Goal: Check status: Check status

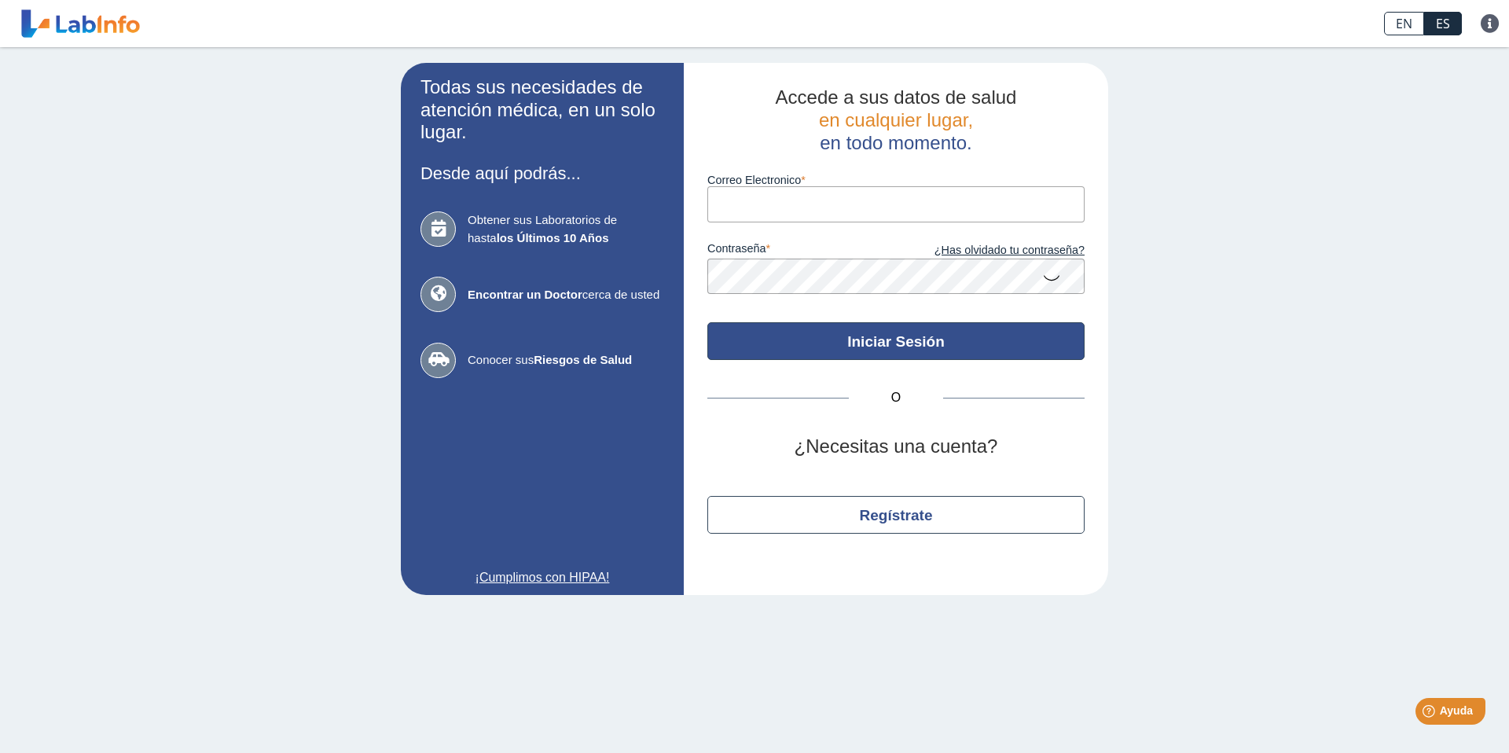
type input "[EMAIL_ADDRESS][DOMAIN_NAME]"
click at [937, 347] on button "Iniciar Sesión" at bounding box center [896, 341] width 377 height 38
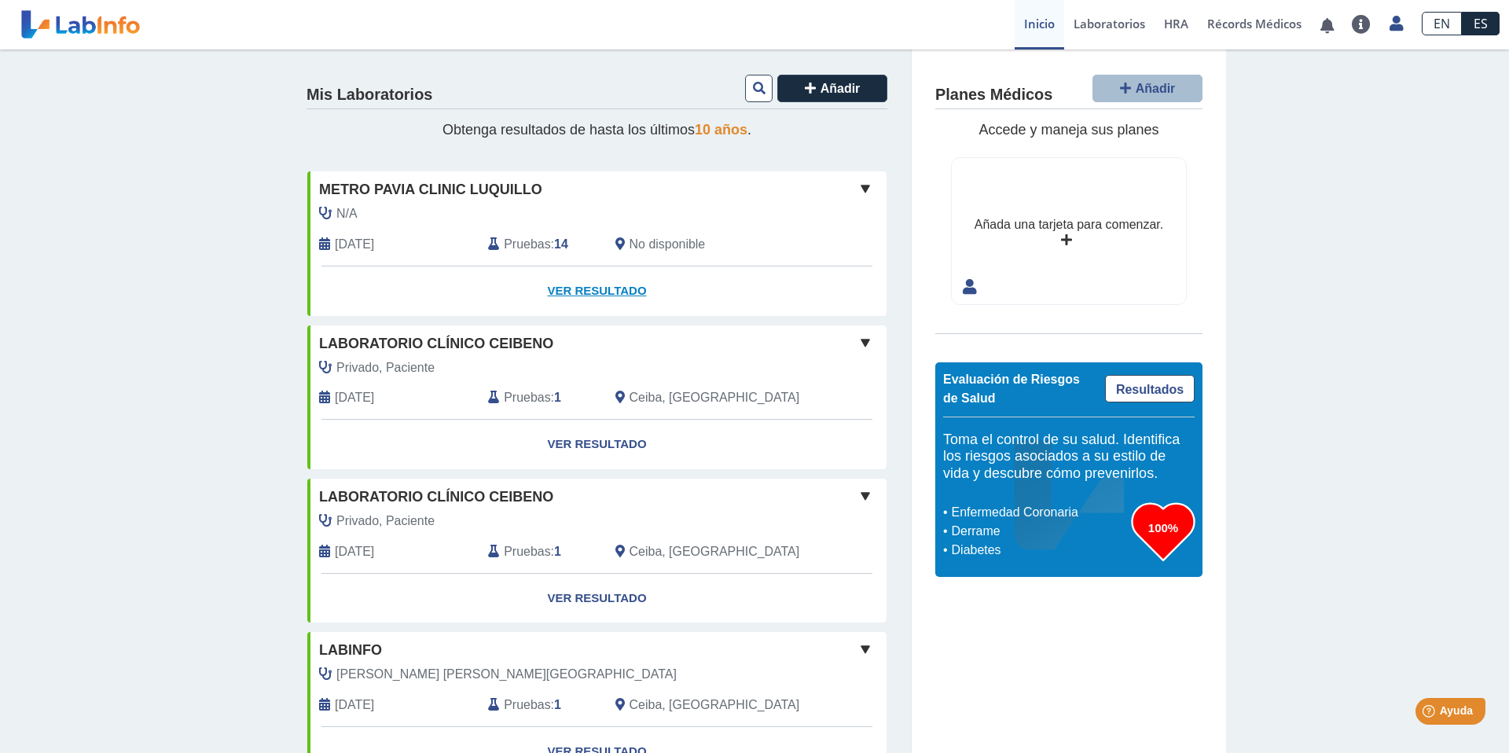
click at [584, 280] on link "Ver Resultado" at bounding box center [596, 291] width 579 height 50
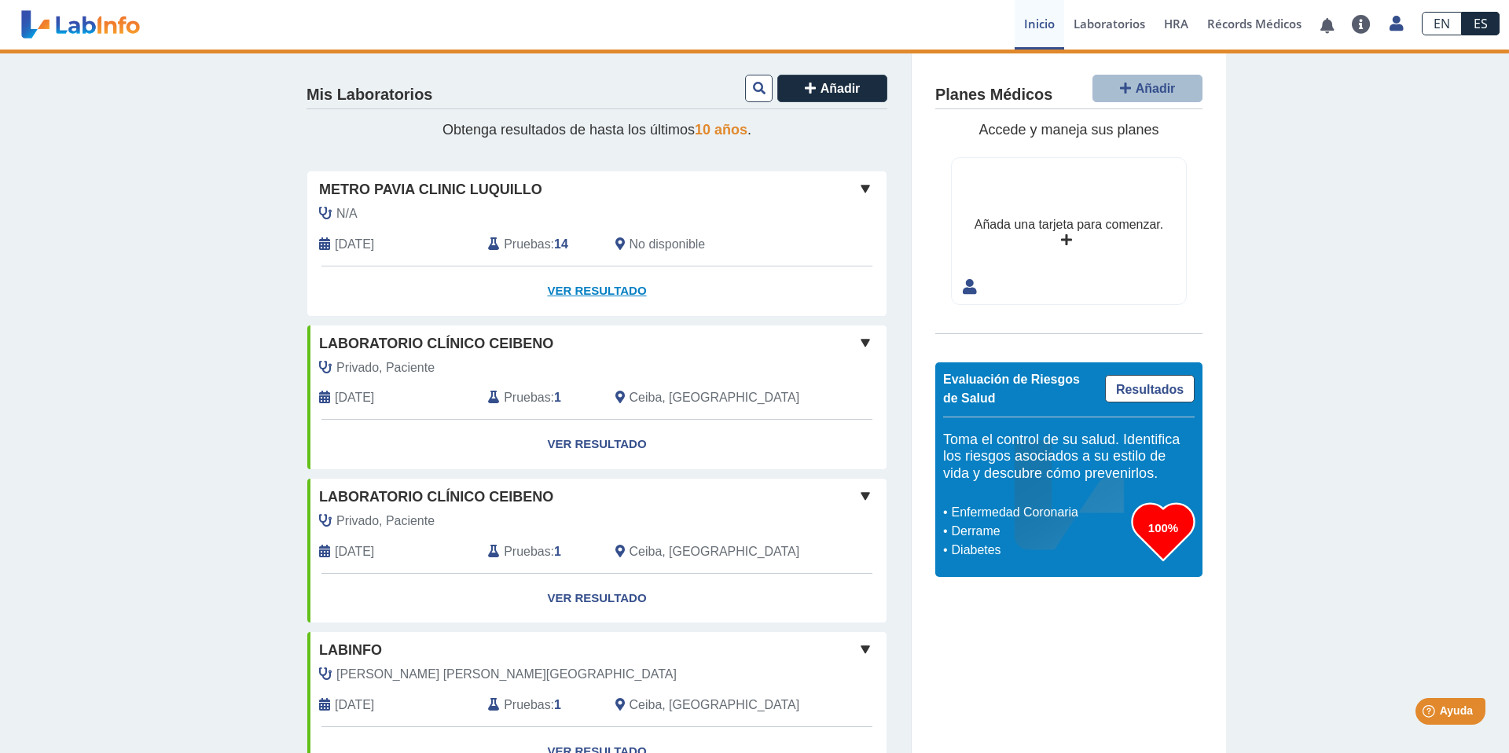
click at [603, 299] on link "Ver Resultado" at bounding box center [596, 291] width 579 height 50
click at [608, 294] on link "Ver Resultado" at bounding box center [596, 291] width 579 height 50
click at [869, 190] on span at bounding box center [865, 188] width 19 height 19
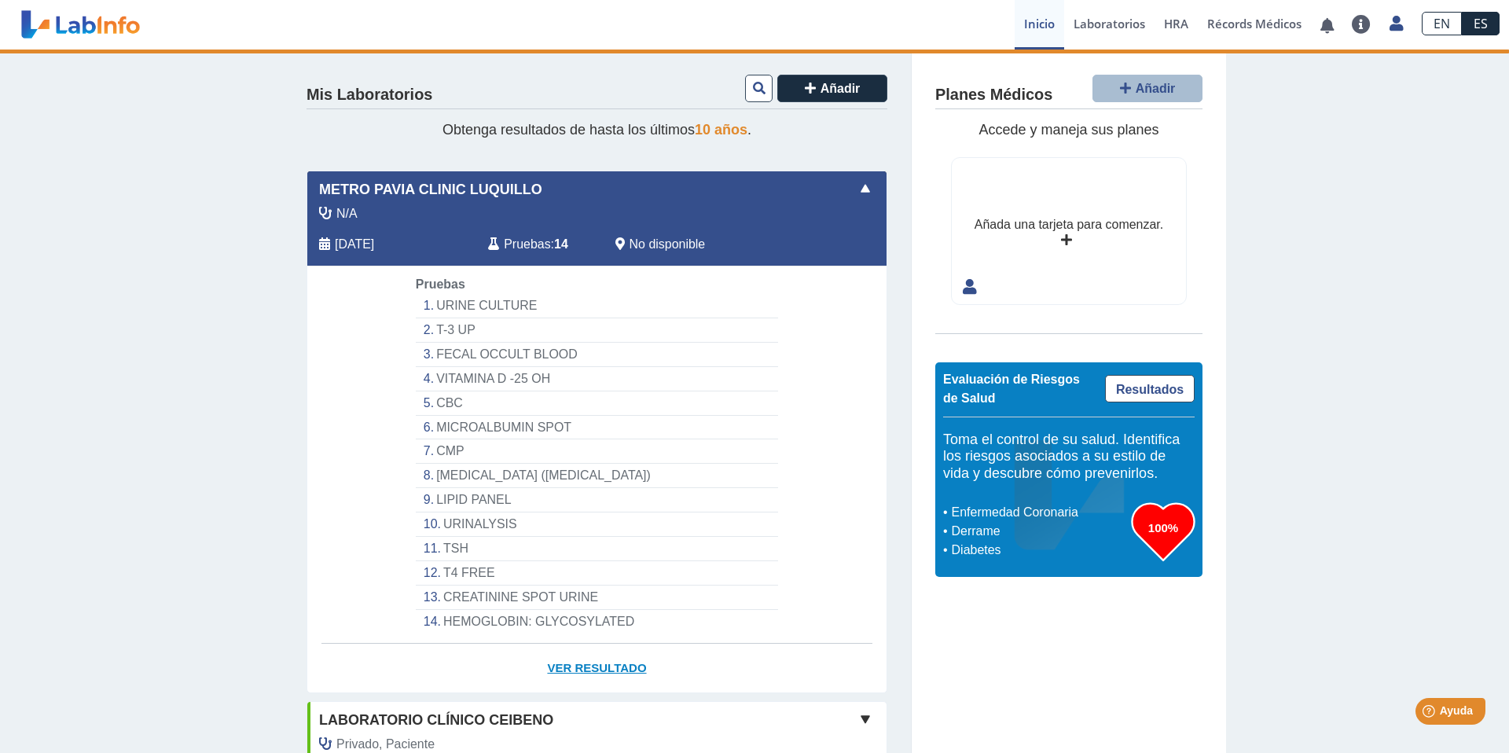
click at [593, 659] on link "Ver Resultado" at bounding box center [596, 669] width 579 height 50
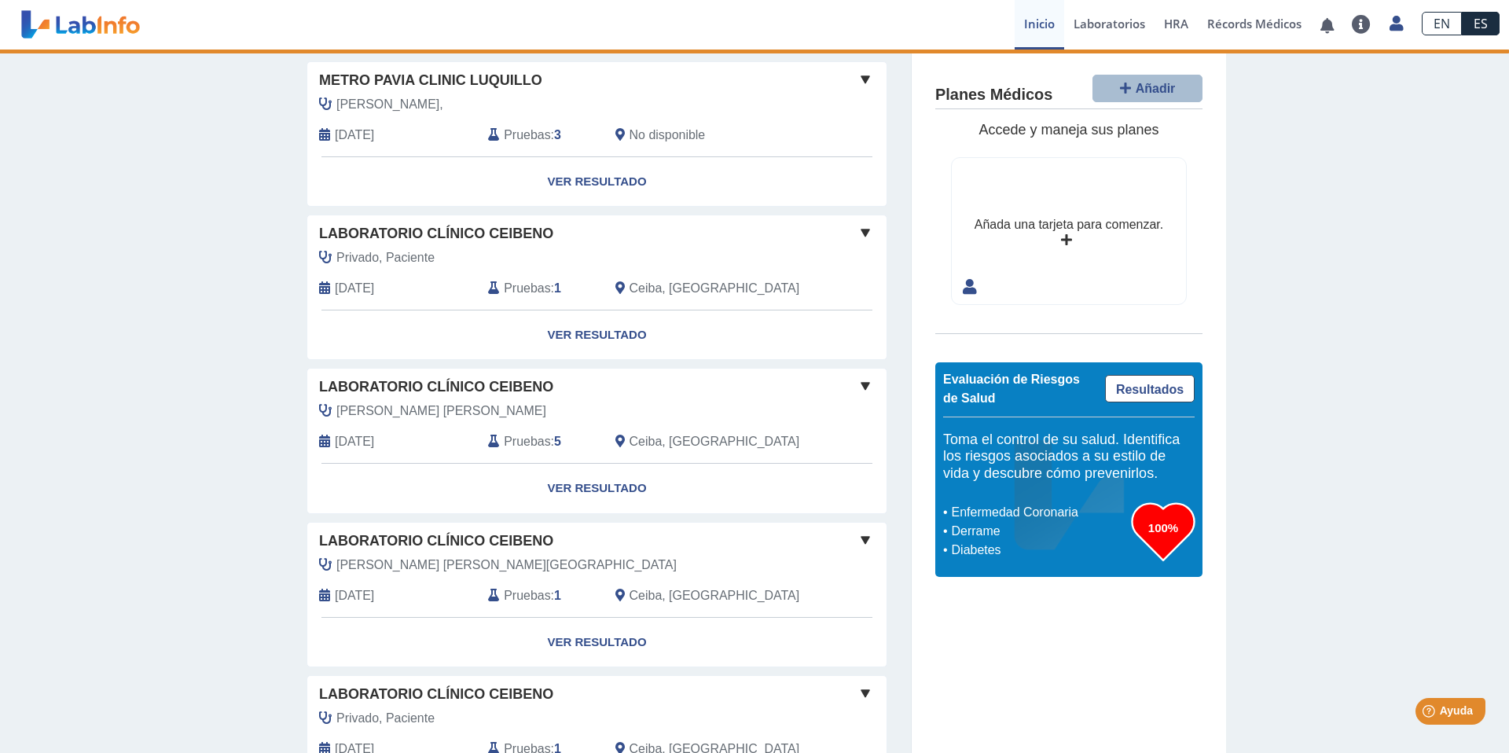
scroll to position [1428, 0]
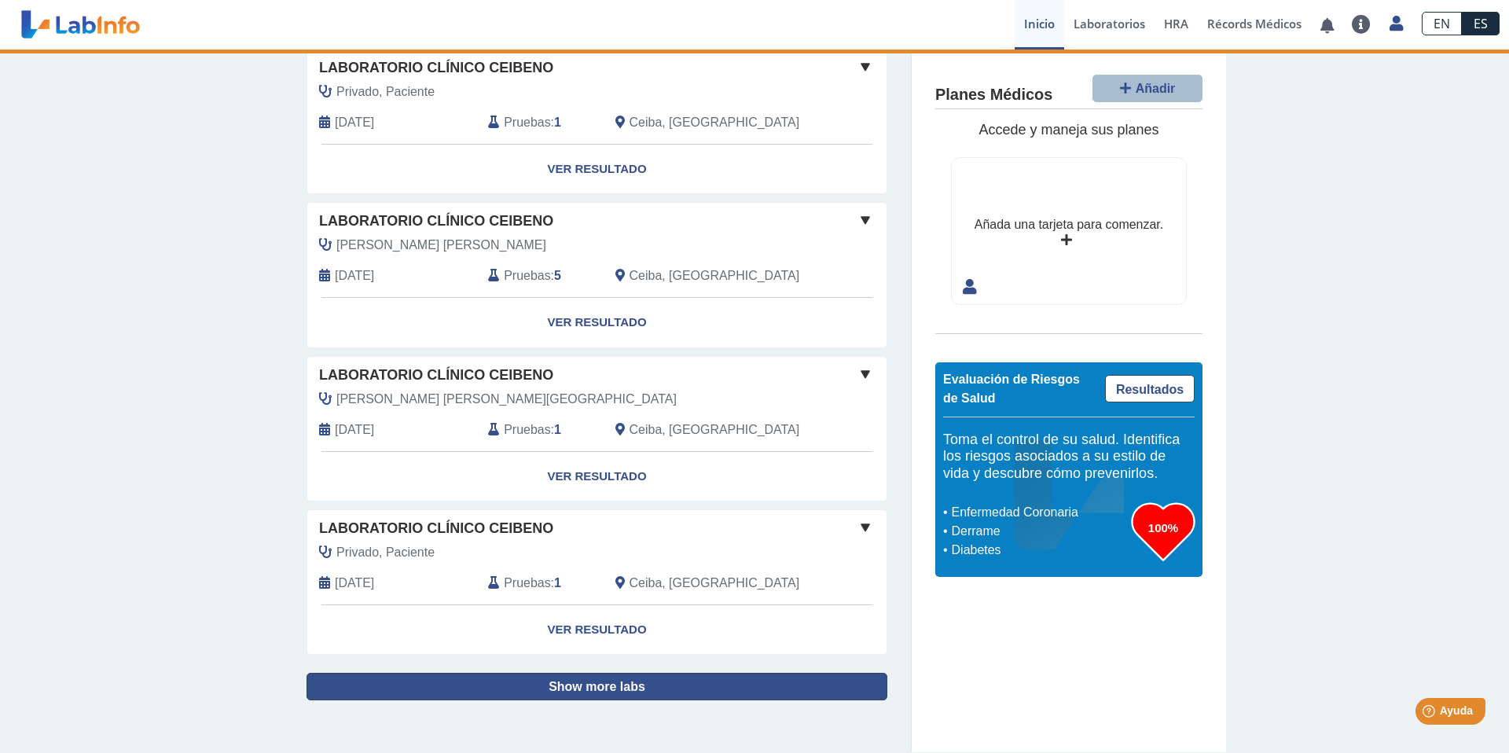
click at [671, 691] on button "Show more labs" at bounding box center [597, 687] width 581 height 28
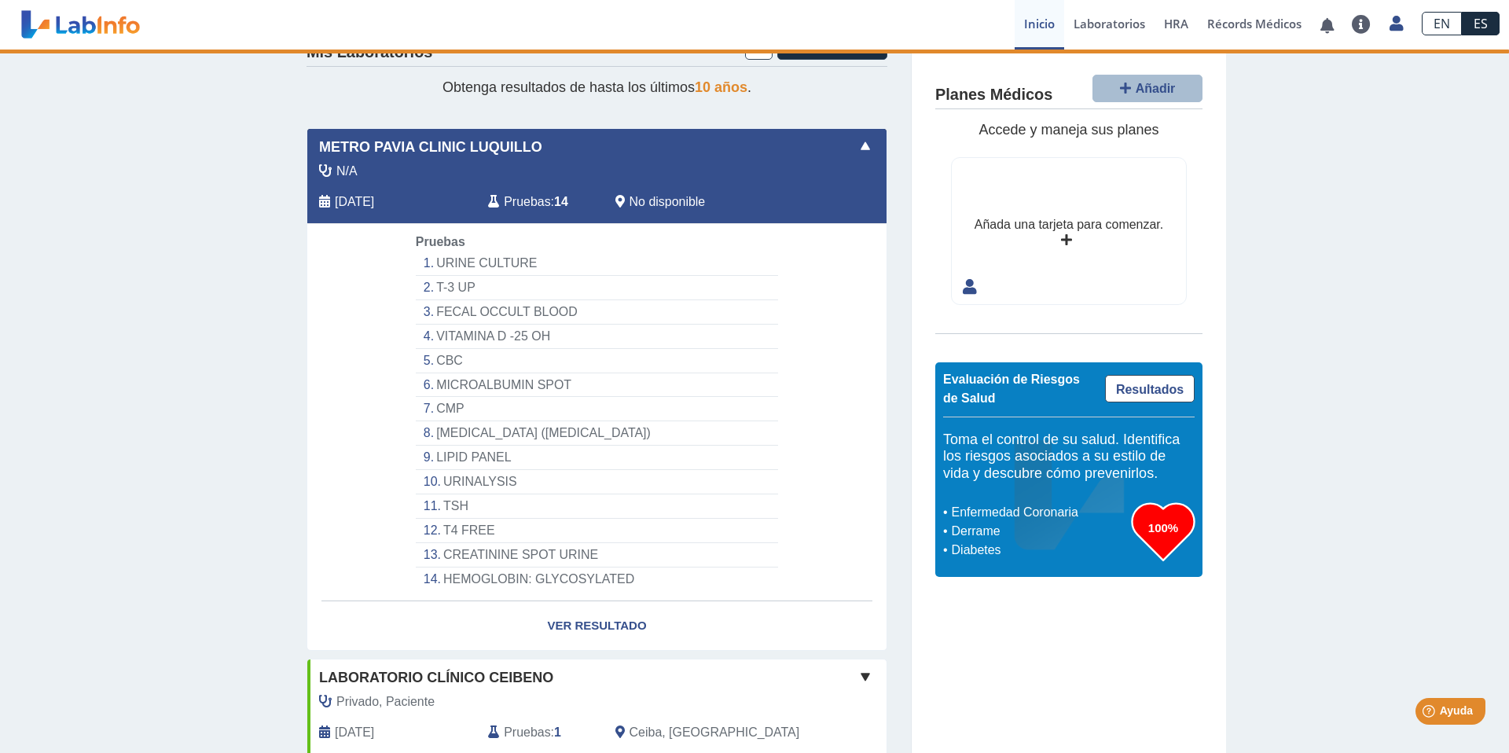
scroll to position [0, 0]
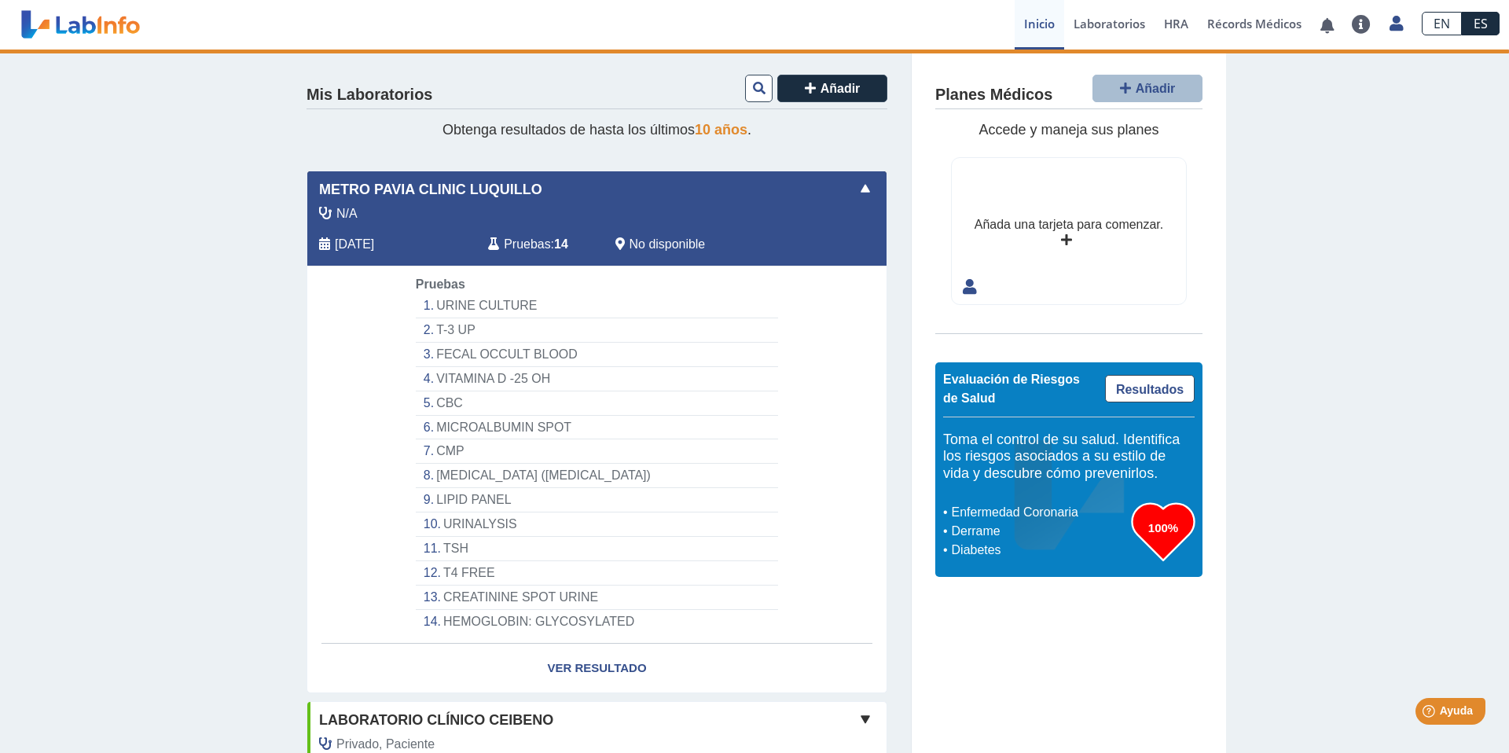
click at [536, 242] on span "Pruebas" at bounding box center [527, 244] width 46 height 19
click at [862, 192] on span at bounding box center [865, 188] width 19 height 19
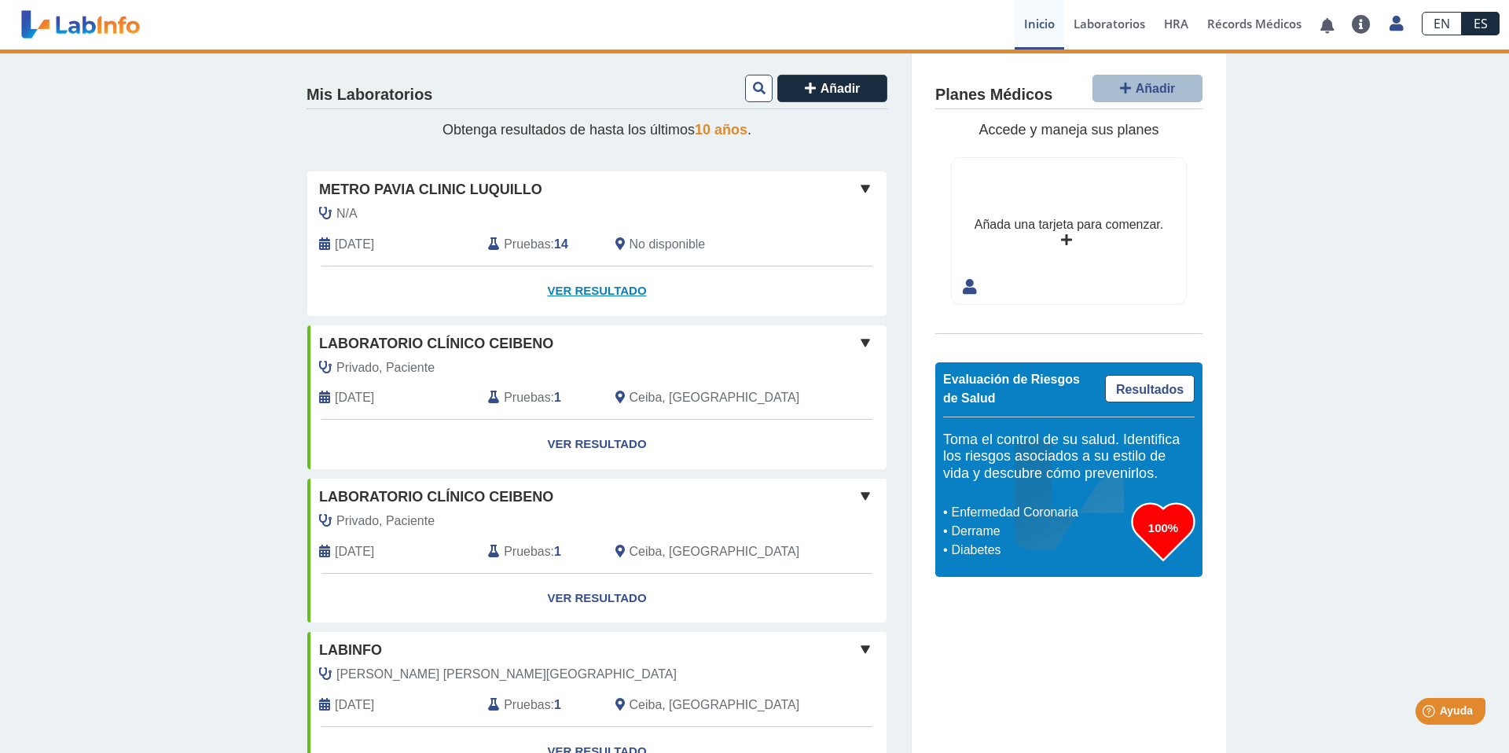
click at [618, 299] on link "Ver Resultado" at bounding box center [596, 291] width 579 height 50
click at [574, 452] on link "Ver Resultado" at bounding box center [596, 445] width 579 height 50
click at [598, 608] on link "Ver Resultado" at bounding box center [596, 599] width 579 height 50
